Goal: Transaction & Acquisition: Purchase product/service

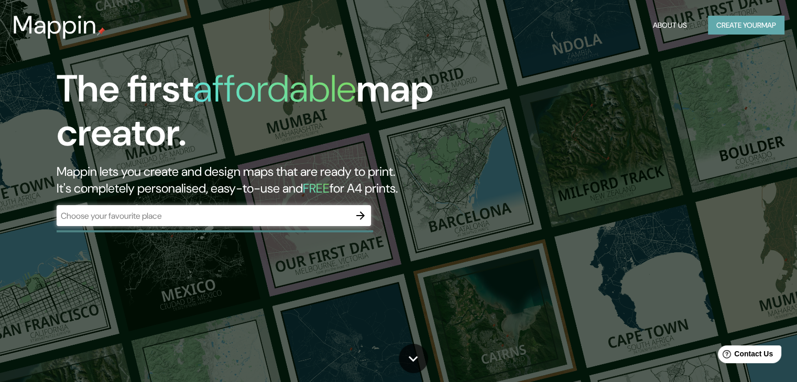
click at [734, 29] on button "Create your map" at bounding box center [746, 25] width 76 height 19
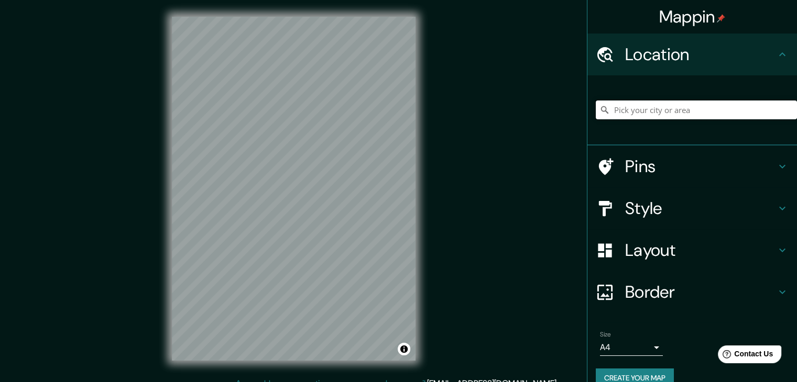
click at [687, 103] on input "Pick your city or area" at bounding box center [695, 110] width 201 height 19
type input "Cameron, [GEOGRAPHIC_DATA], [GEOGRAPHIC_DATA]"
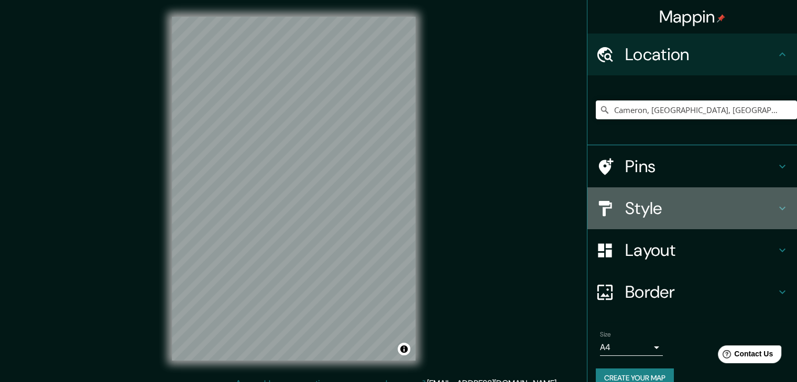
click at [672, 209] on h4 "Style" at bounding box center [700, 208] width 151 height 21
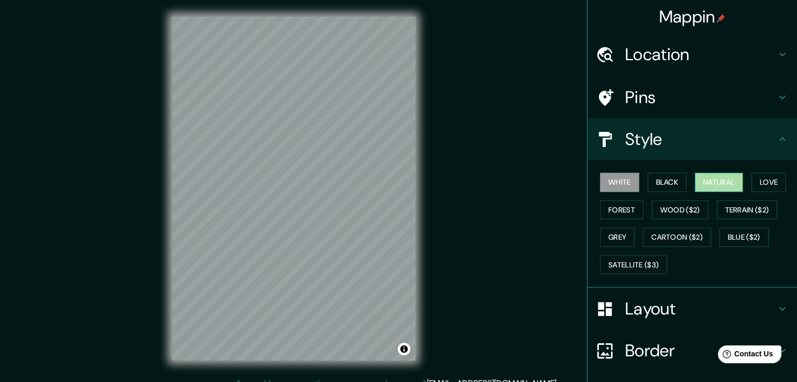
click at [722, 186] on button "Natural" at bounding box center [718, 182] width 48 height 19
click at [587, 175] on div "White Black Natural Love Forest Wood ($2) Terrain ($2) Grey Cartoon ($2) Blue (…" at bounding box center [691, 224] width 209 height 128
click at [758, 176] on button "Love" at bounding box center [768, 182] width 35 height 19
click at [717, 179] on button "Natural" at bounding box center [718, 182] width 48 height 19
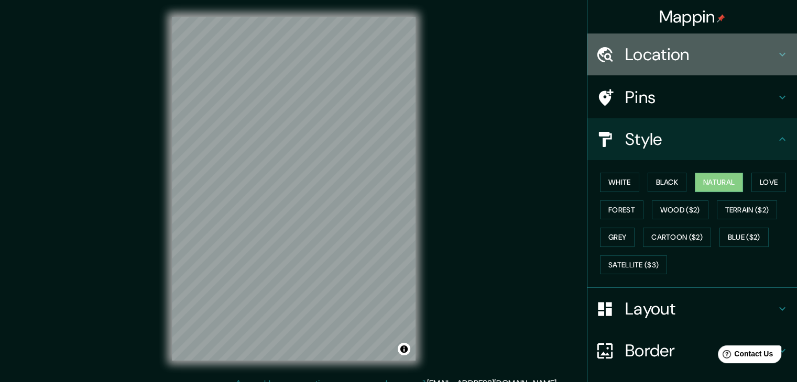
click at [662, 55] on h4 "Location" at bounding box center [700, 54] width 151 height 21
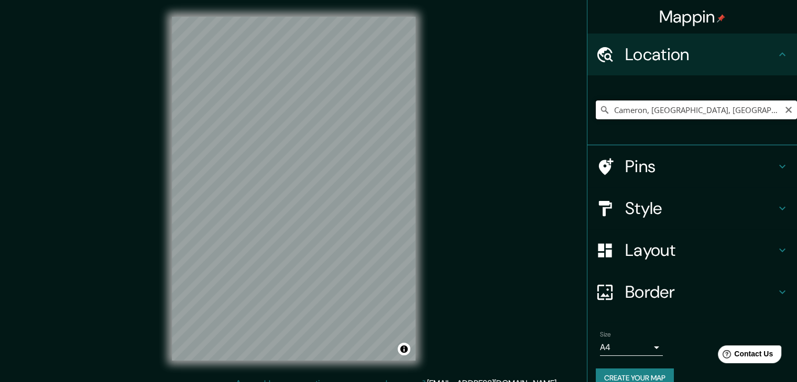
click at [660, 115] on input "Cameron, [GEOGRAPHIC_DATA], [GEOGRAPHIC_DATA]" at bounding box center [695, 110] width 201 height 19
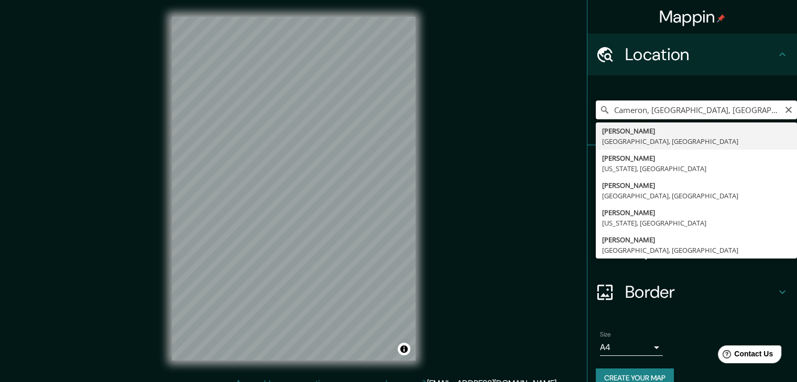
click at [660, 115] on input "Cameron, [GEOGRAPHIC_DATA], [GEOGRAPHIC_DATA]" at bounding box center [695, 110] width 201 height 19
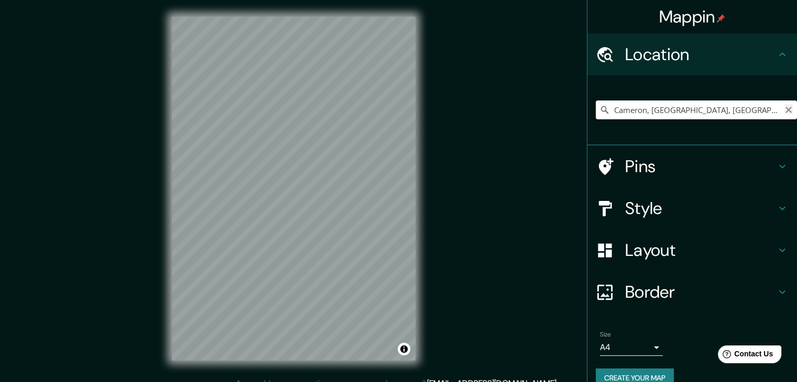
click at [784, 112] on icon "Clear" at bounding box center [788, 110] width 8 height 8
type input "[GEOGRAPHIC_DATA], [GEOGRAPHIC_DATA][PERSON_NAME], [GEOGRAPHIC_DATA]"
